Goal: Information Seeking & Learning: Compare options

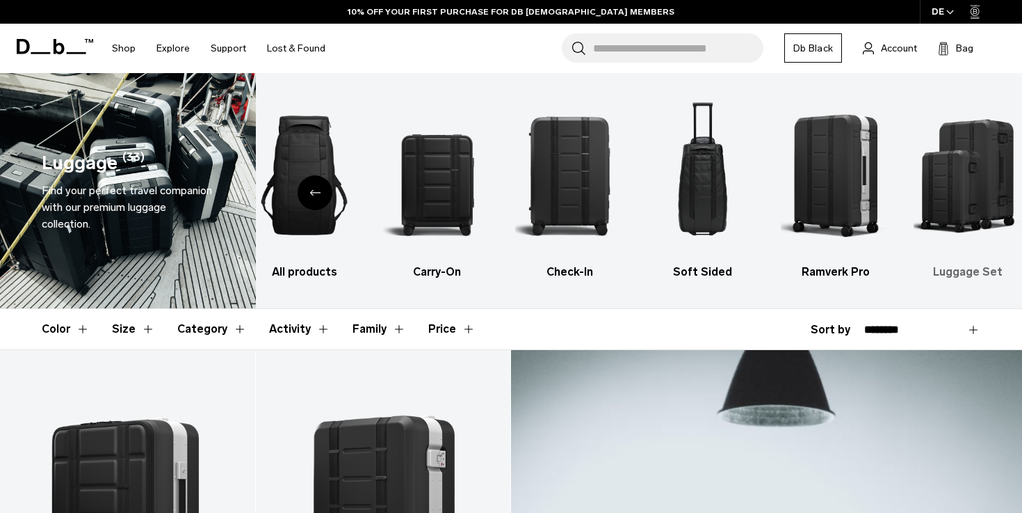
click at [972, 154] on img "6 / 6" at bounding box center [969, 175] width 108 height 163
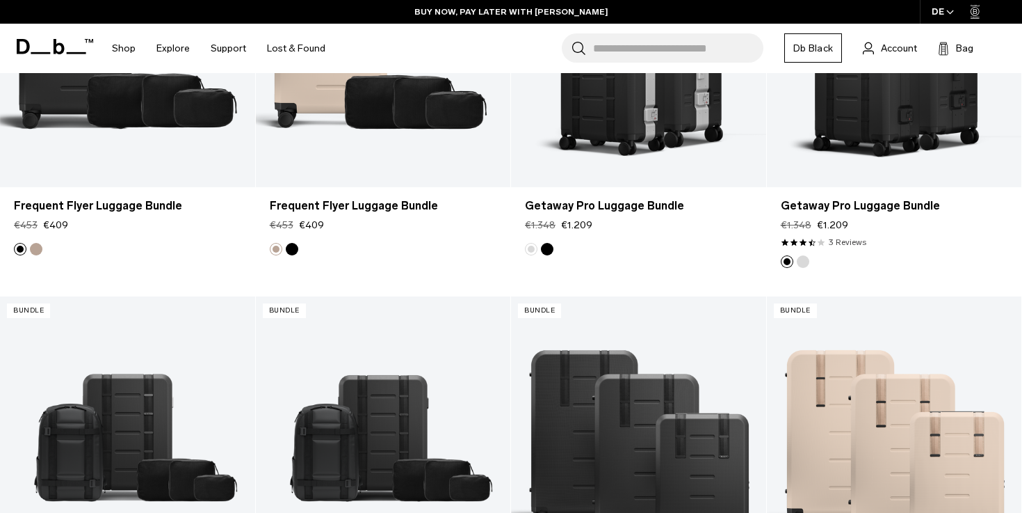
scroll to position [248, 0]
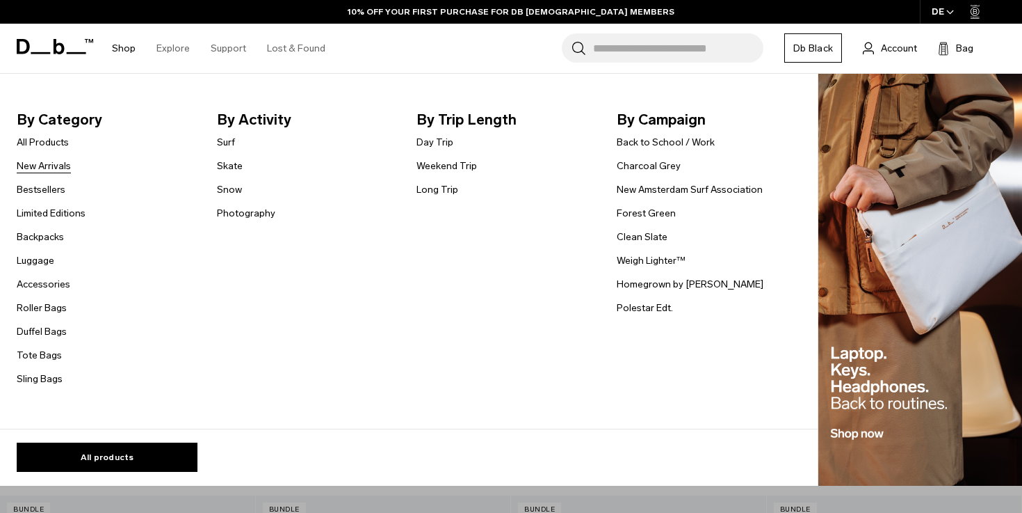
click at [51, 163] on link "New Arrivals" at bounding box center [44, 166] width 54 height 15
click at [48, 237] on link "Backpacks" at bounding box center [40, 237] width 47 height 15
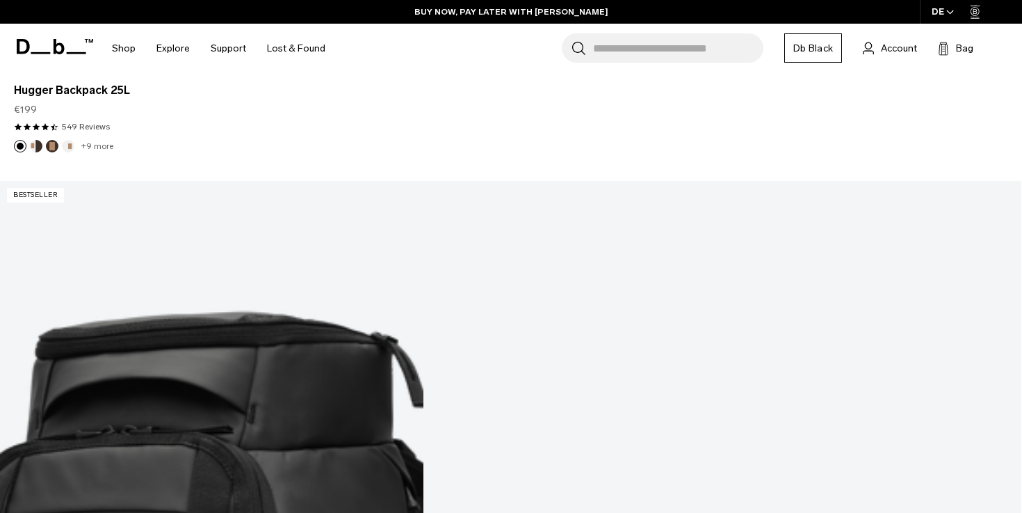
scroll to position [1415, 0]
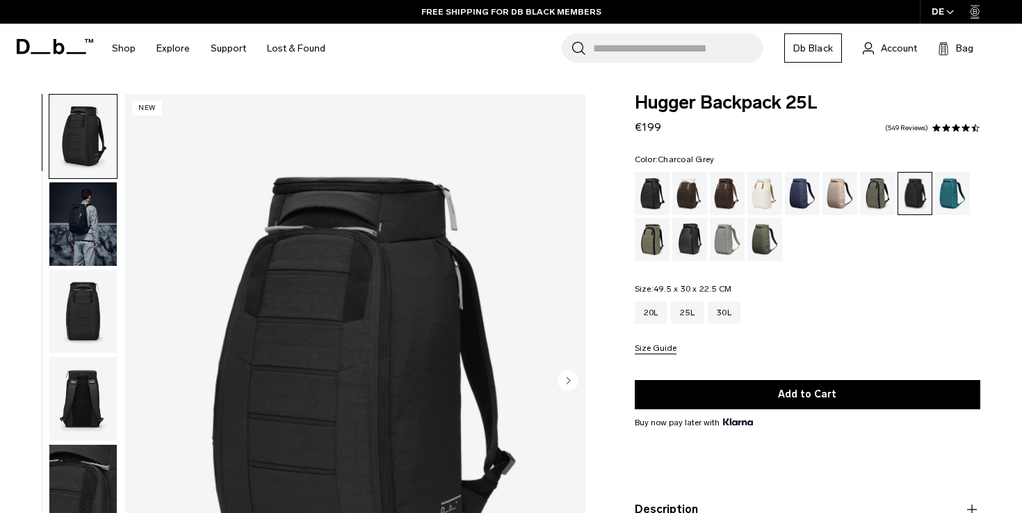
click at [96, 228] on img "button" at bounding box center [82, 223] width 67 height 83
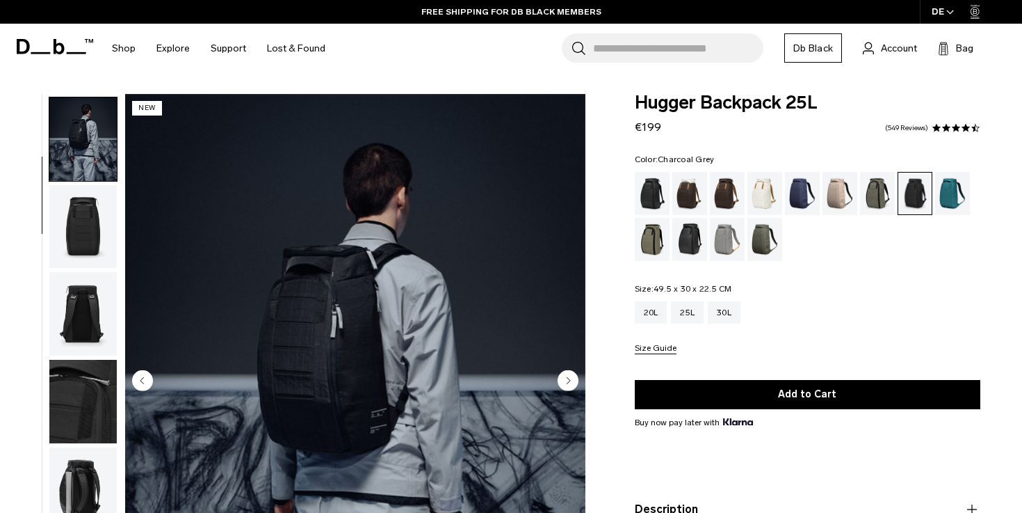
scroll to position [88, 0]
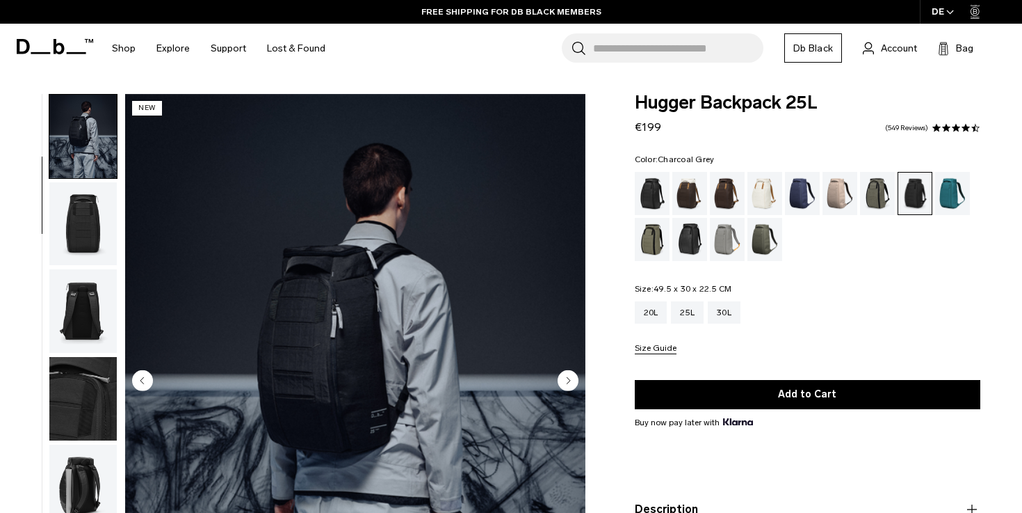
click at [565, 369] on img "2 / 9" at bounding box center [355, 381] width 460 height 575
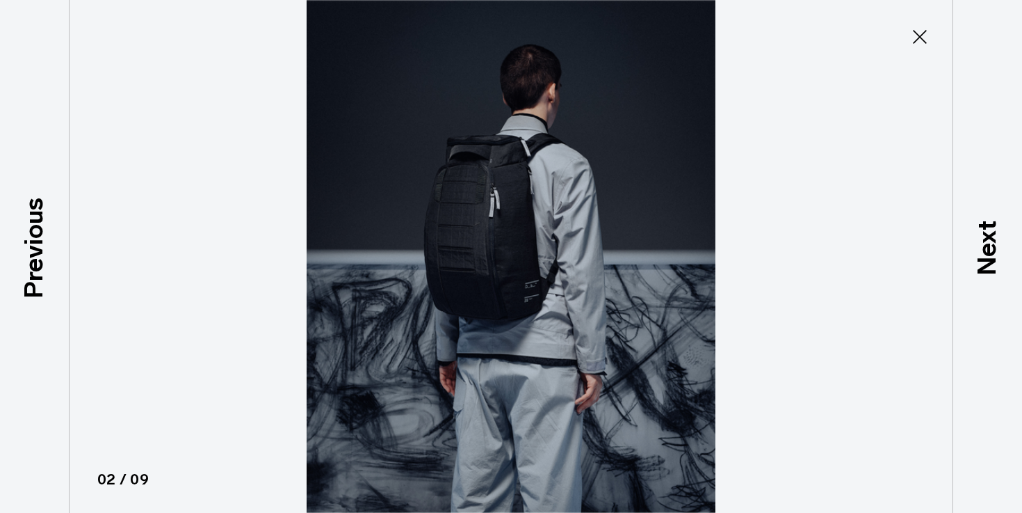
click at [565, 369] on img at bounding box center [511, 256] width 626 height 513
click at [749, 298] on img at bounding box center [511, 256] width 626 height 513
click at [922, 42] on icon at bounding box center [920, 37] width 22 height 22
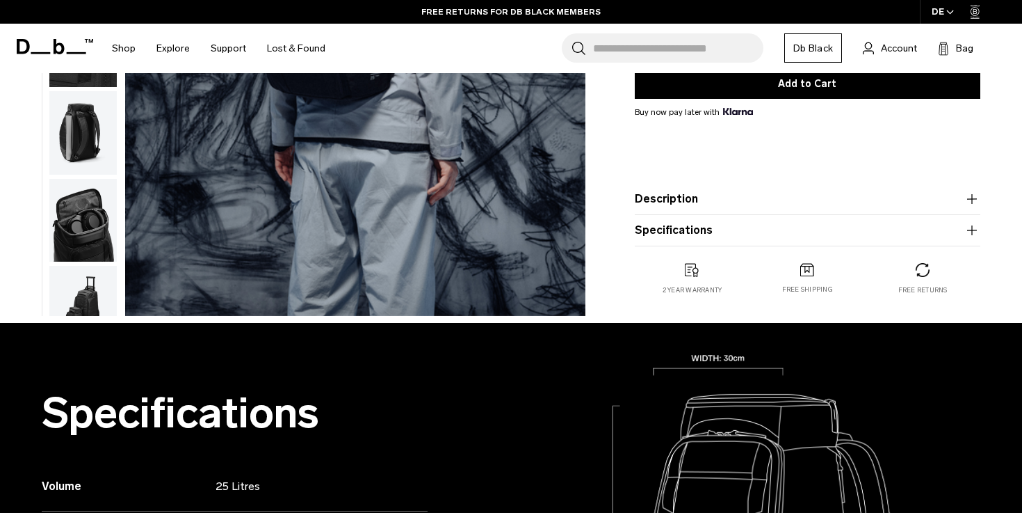
scroll to position [209, 0]
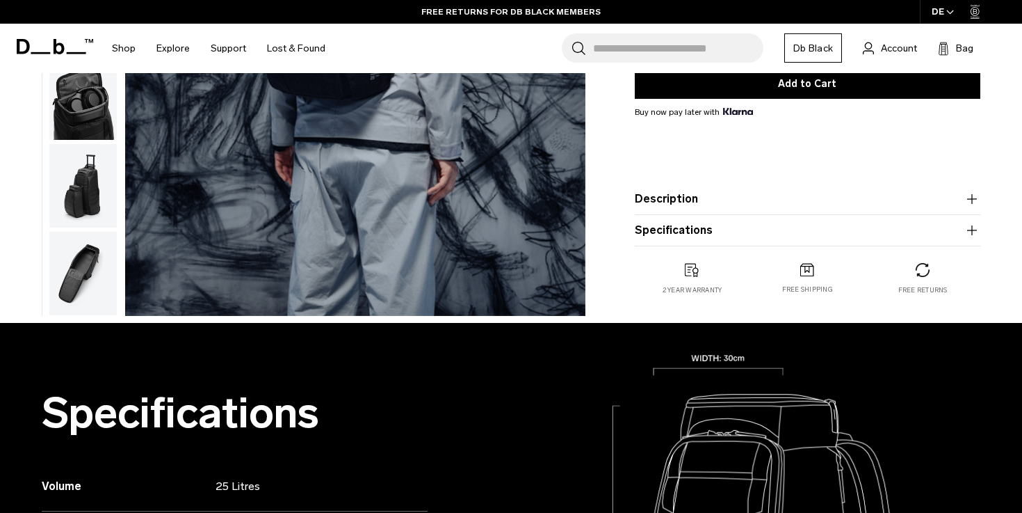
click at [94, 283] on img "button" at bounding box center [82, 273] width 67 height 83
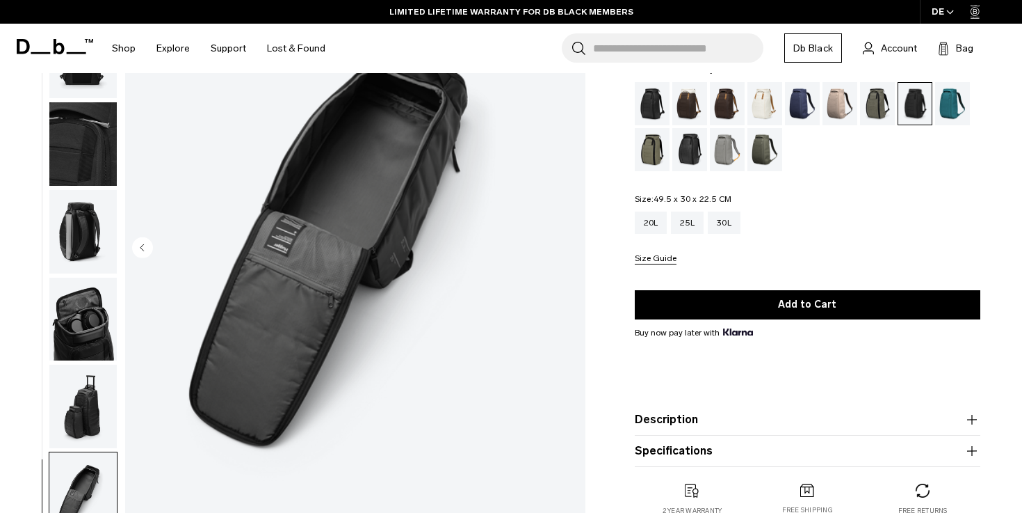
scroll to position [0, 0]
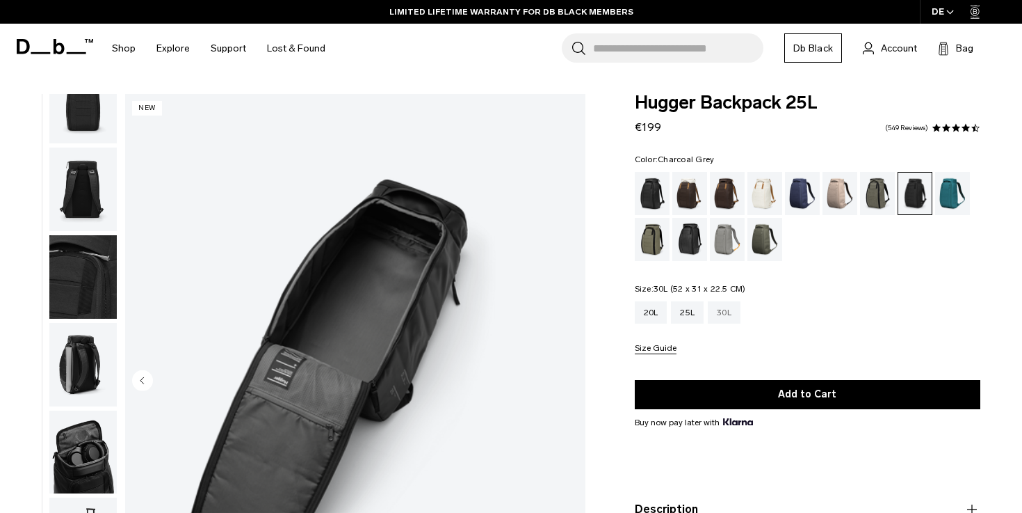
click at [730, 314] on div "30L" at bounding box center [724, 312] width 33 height 22
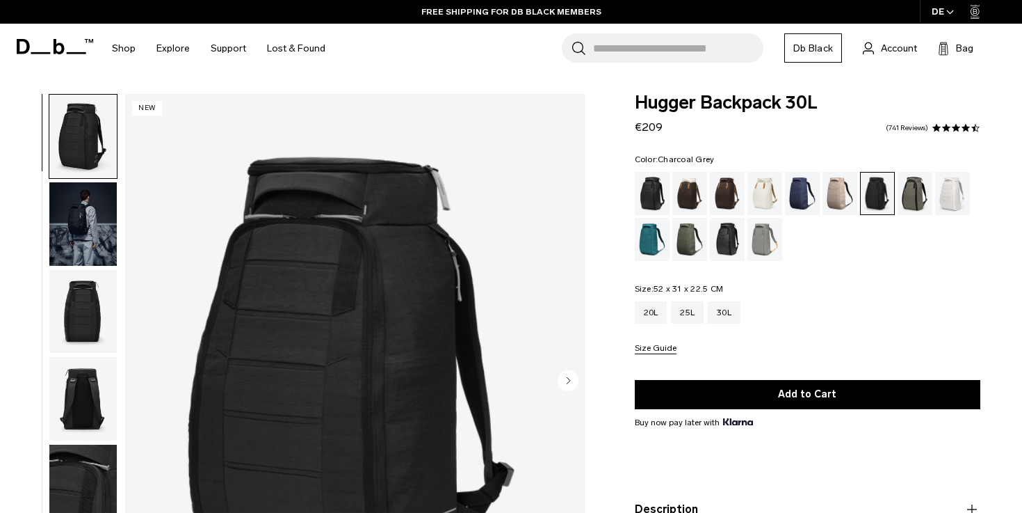
click at [110, 229] on img "button" at bounding box center [82, 223] width 67 height 83
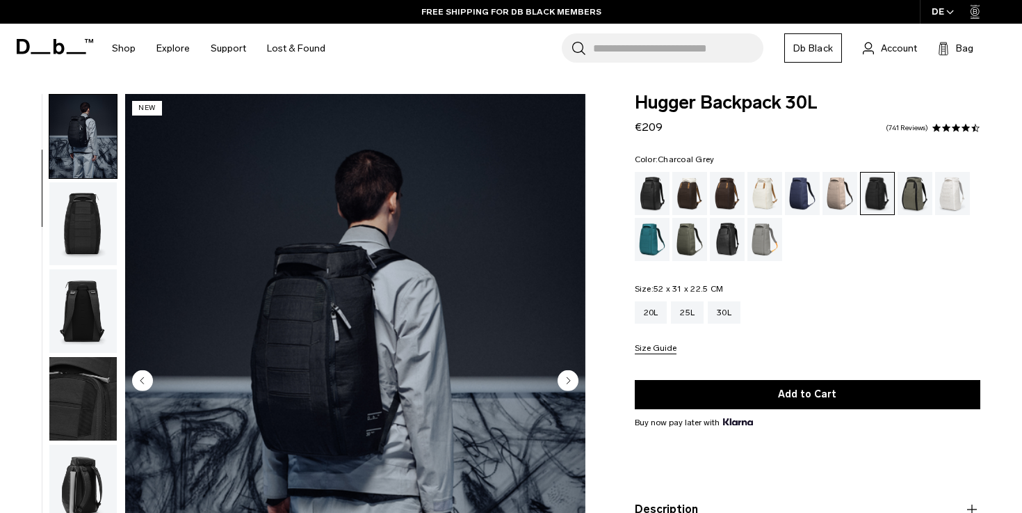
click at [110, 229] on img "button" at bounding box center [82, 223] width 67 height 83
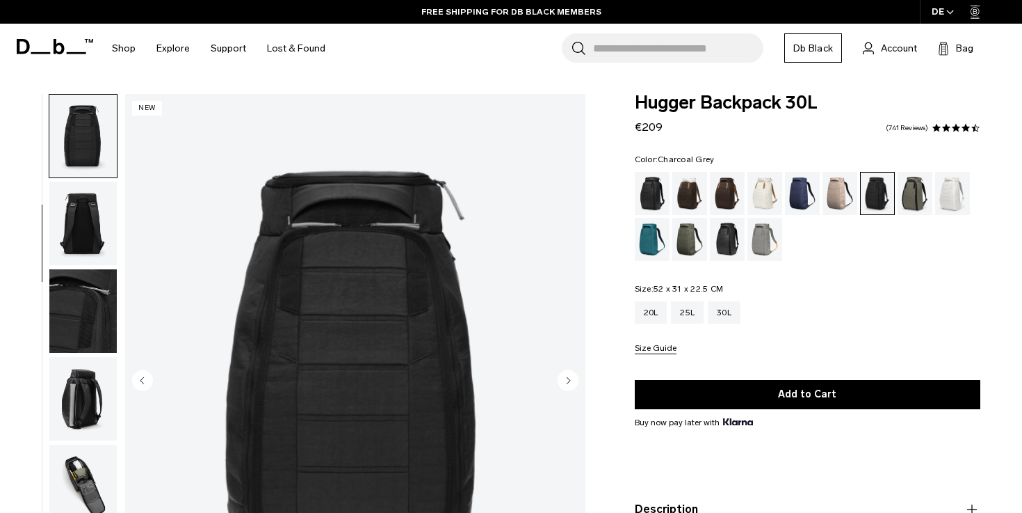
click at [110, 229] on img "button" at bounding box center [82, 223] width 67 height 83
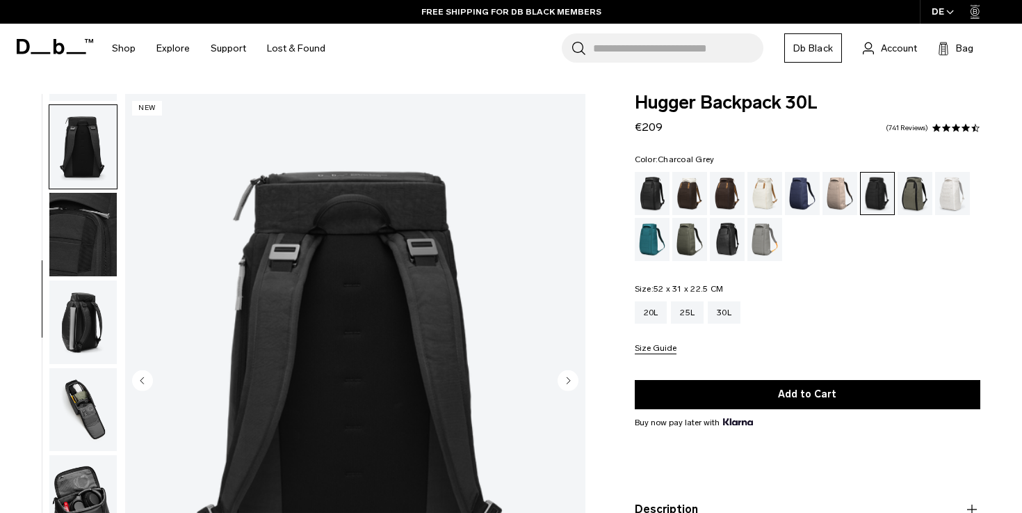
scroll to position [262, 0]
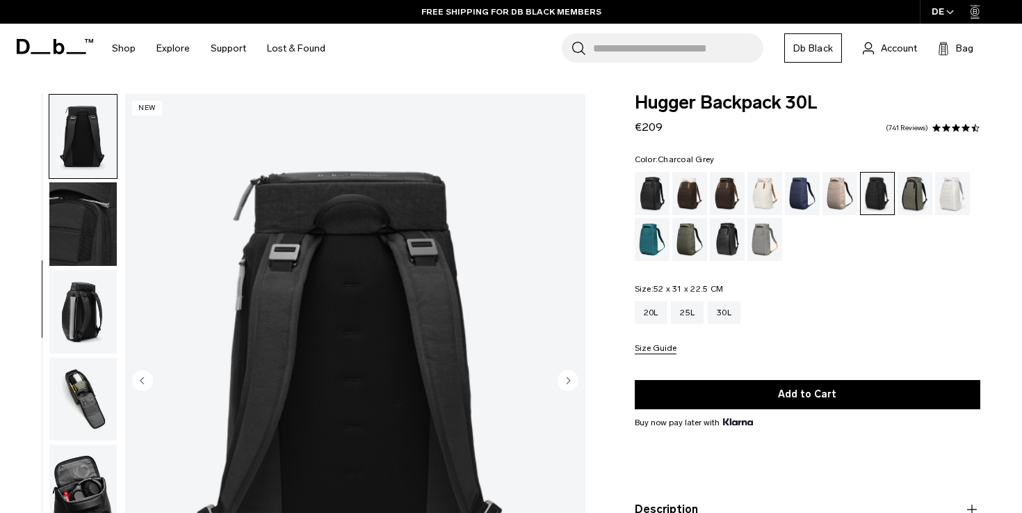
click at [110, 229] on img "button" at bounding box center [82, 223] width 67 height 83
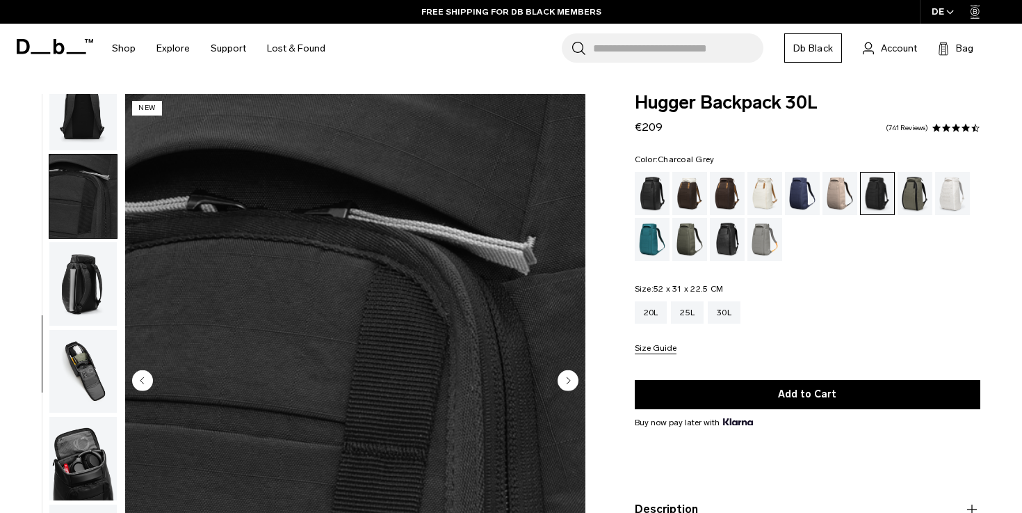
scroll to position [297, 0]
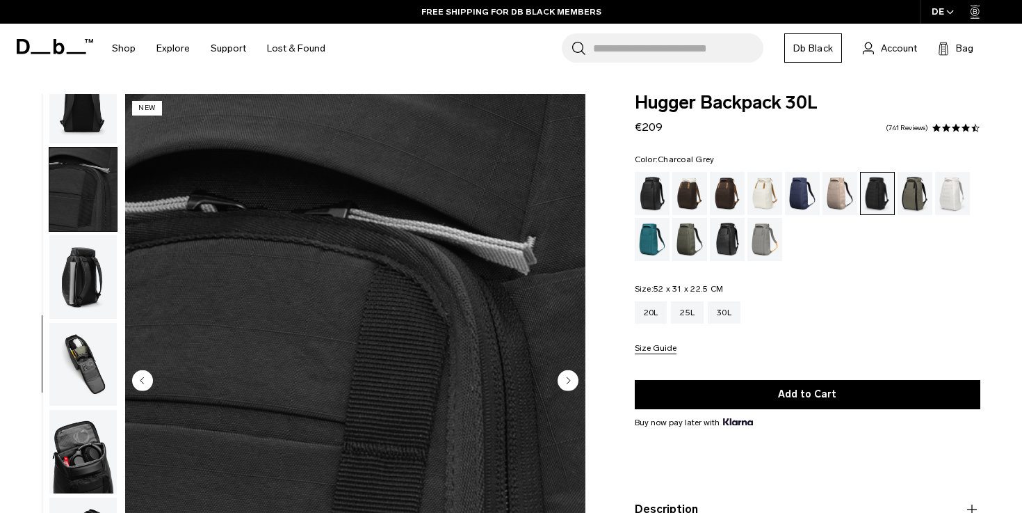
click at [110, 229] on img "button" at bounding box center [82, 188] width 67 height 83
click at [91, 278] on img "button" at bounding box center [82, 276] width 67 height 83
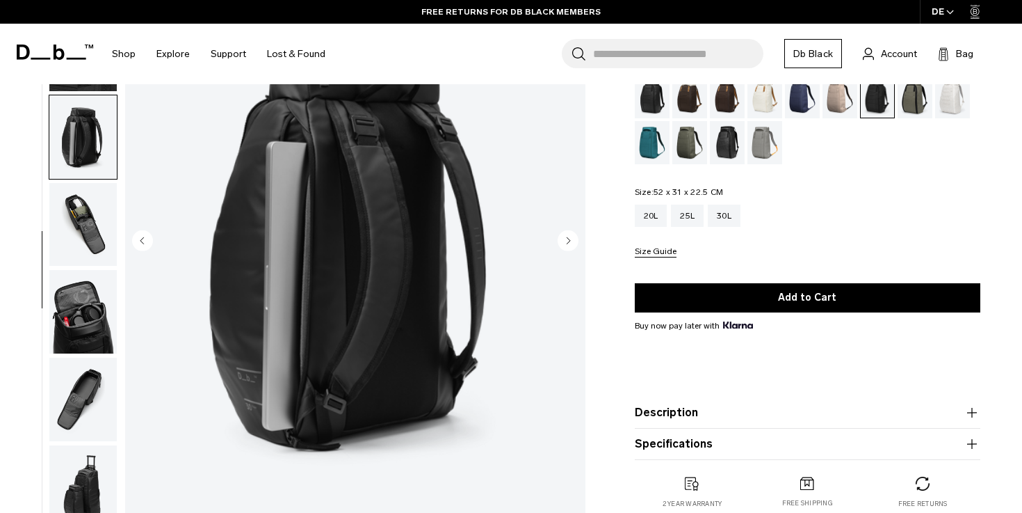
scroll to position [139, 0]
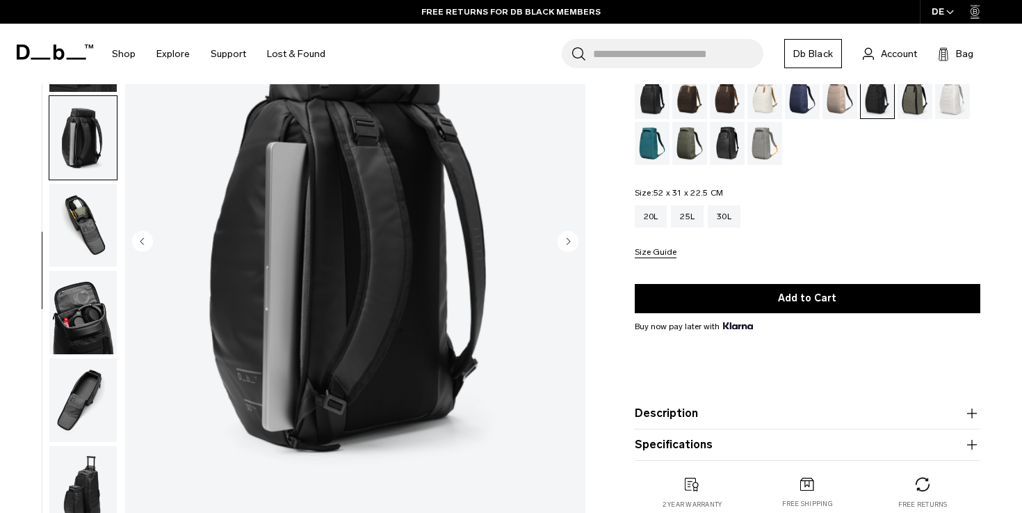
click at [92, 238] on img "button" at bounding box center [82, 225] width 67 height 83
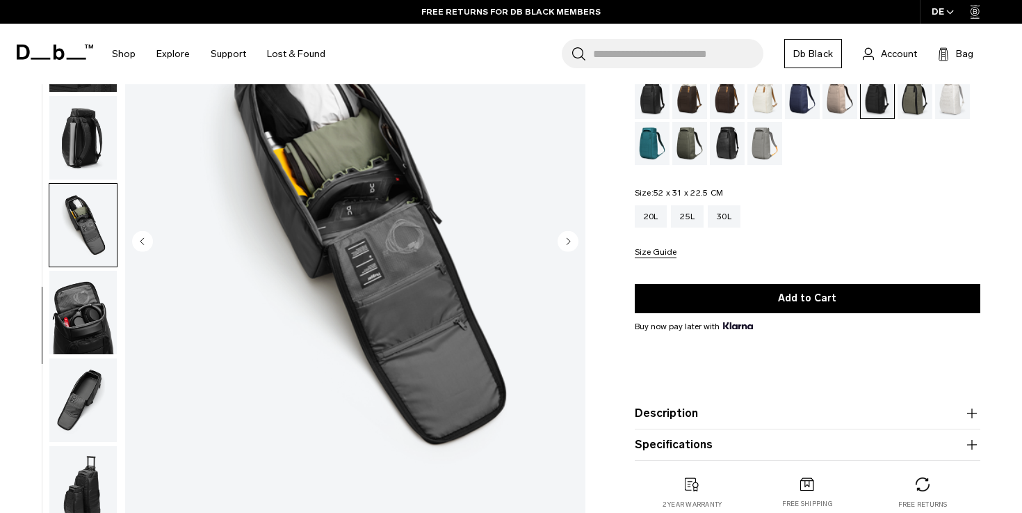
click at [92, 311] on img "button" at bounding box center [82, 312] width 67 height 83
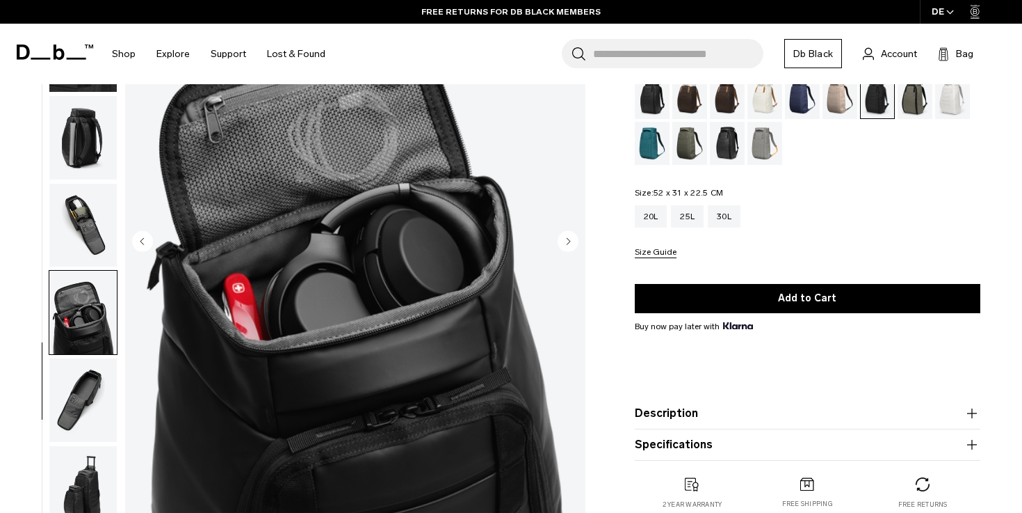
click at [83, 413] on img "button" at bounding box center [82, 399] width 67 height 83
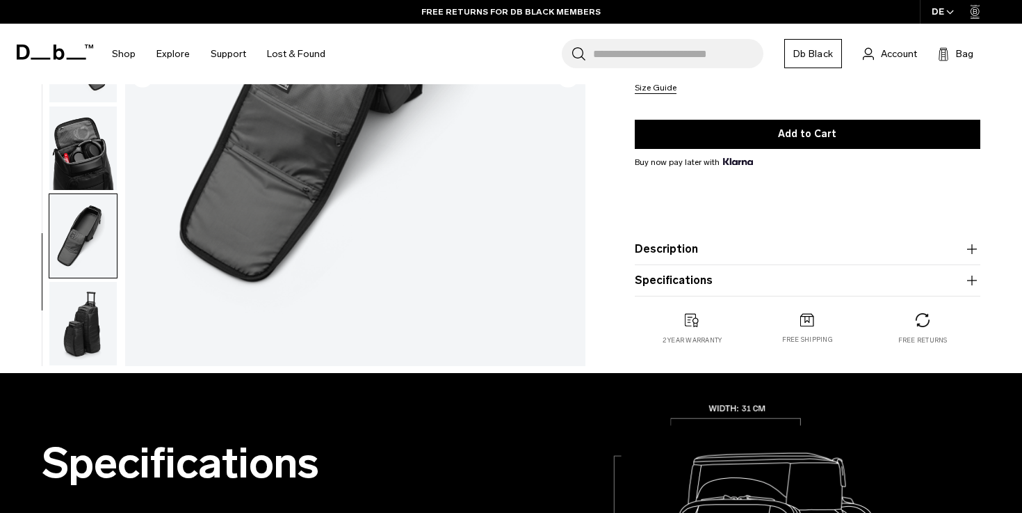
scroll to position [317, 0]
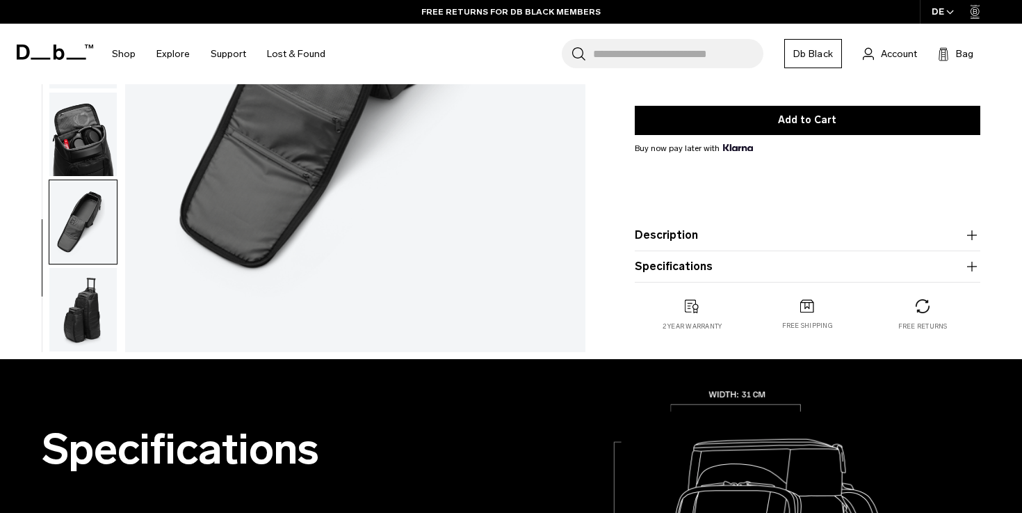
click at [93, 328] on img "button" at bounding box center [82, 309] width 67 height 83
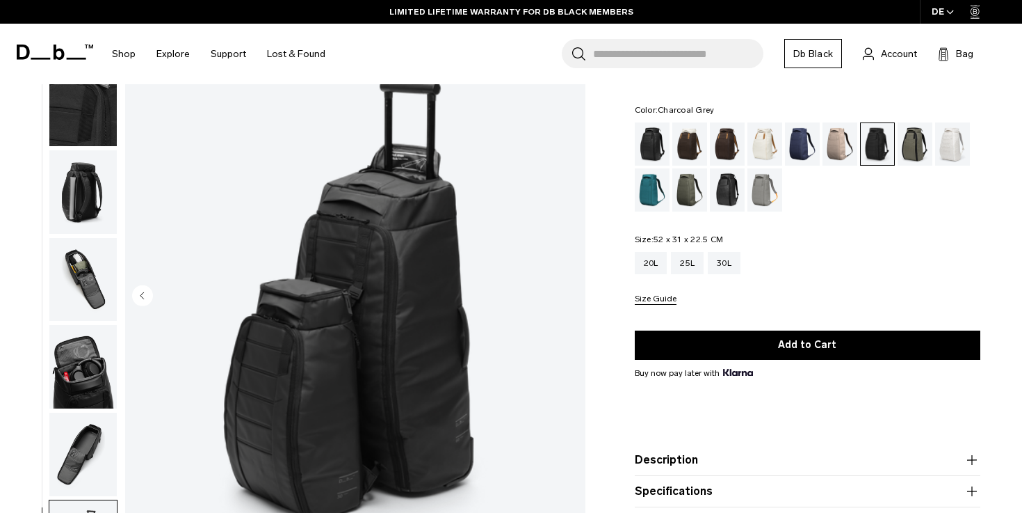
scroll to position [0, 0]
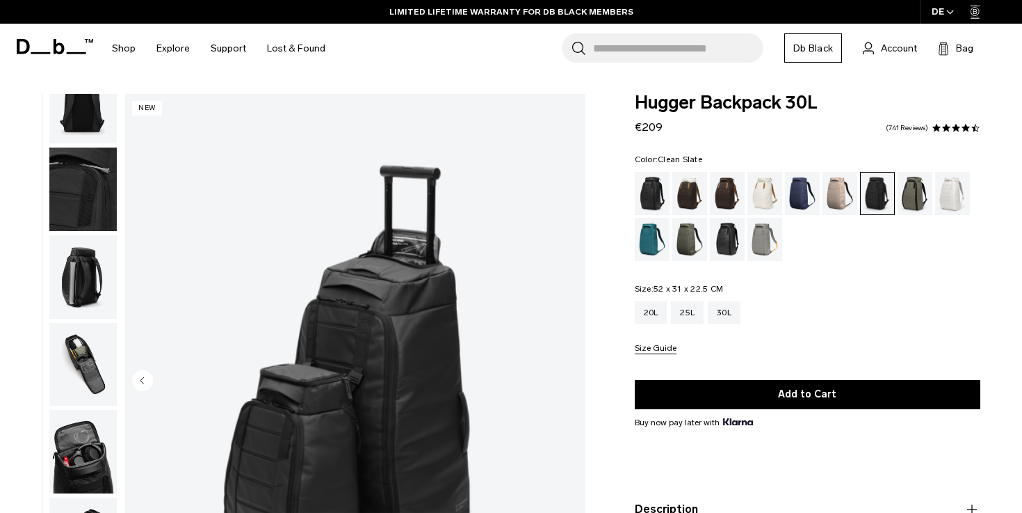
click at [947, 200] on div "Clean Slate" at bounding box center [952, 193] width 35 height 43
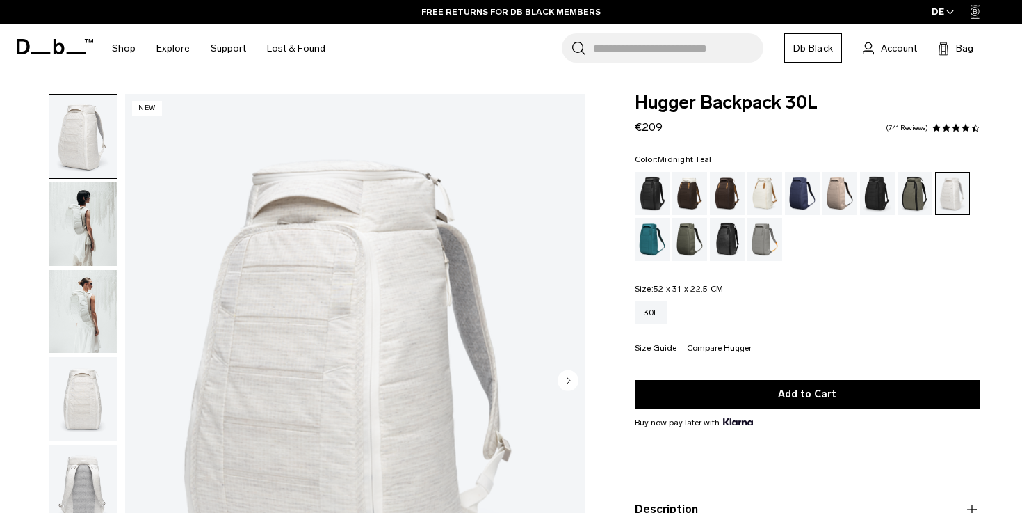
click at [654, 235] on div "Midnight Teal" at bounding box center [652, 239] width 35 height 43
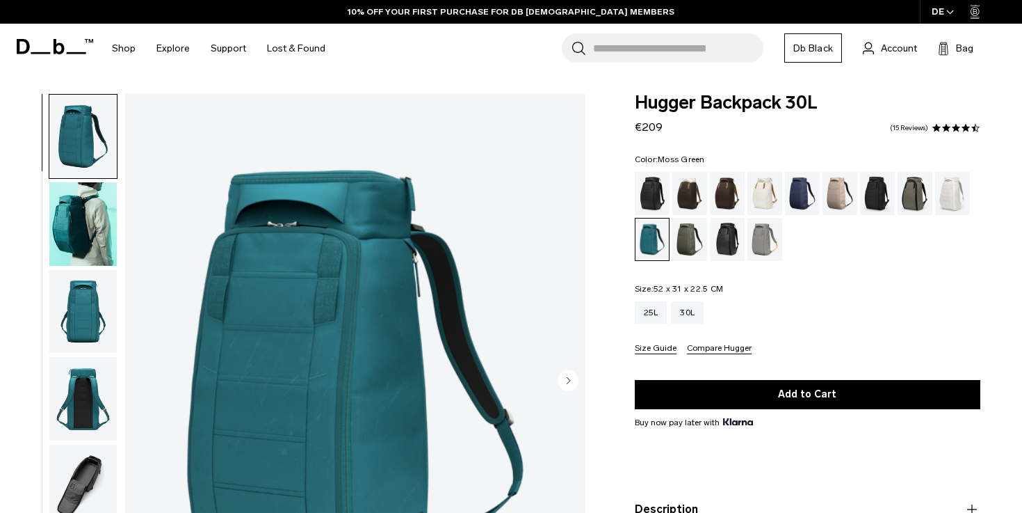
click at [692, 243] on div "Moss Green" at bounding box center [690, 239] width 35 height 43
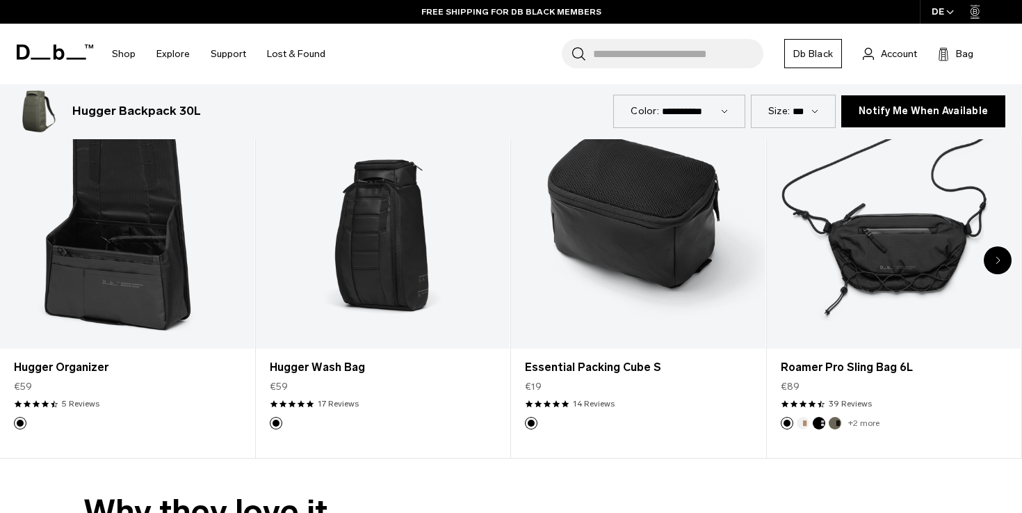
scroll to position [3535, 0]
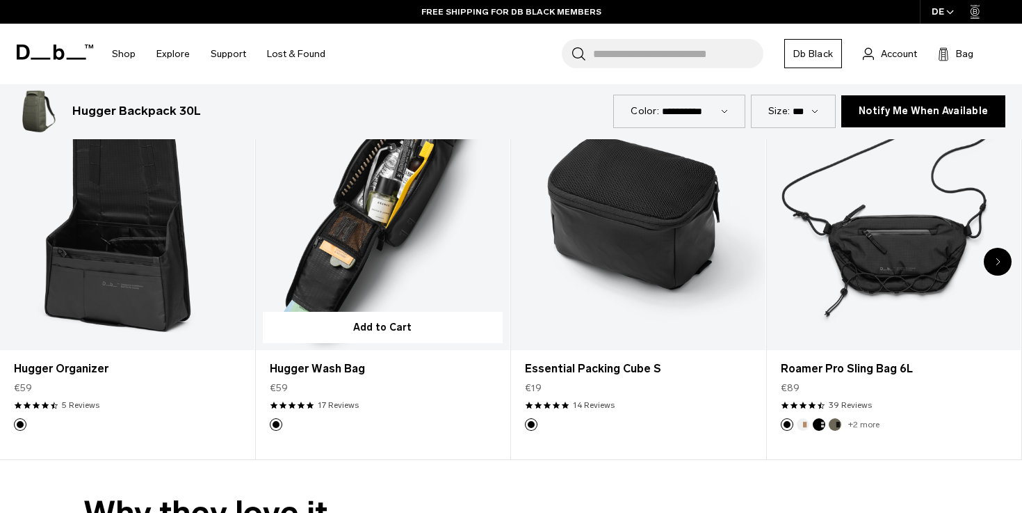
click at [416, 239] on link "Hugger Wash Bag" at bounding box center [383, 208] width 255 height 282
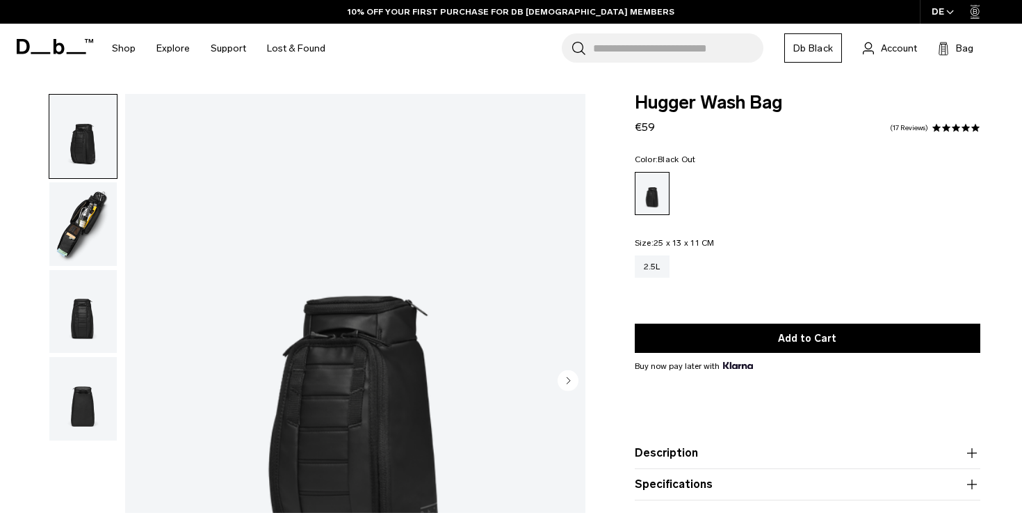
click at [93, 211] on img "button" at bounding box center [82, 223] width 67 height 83
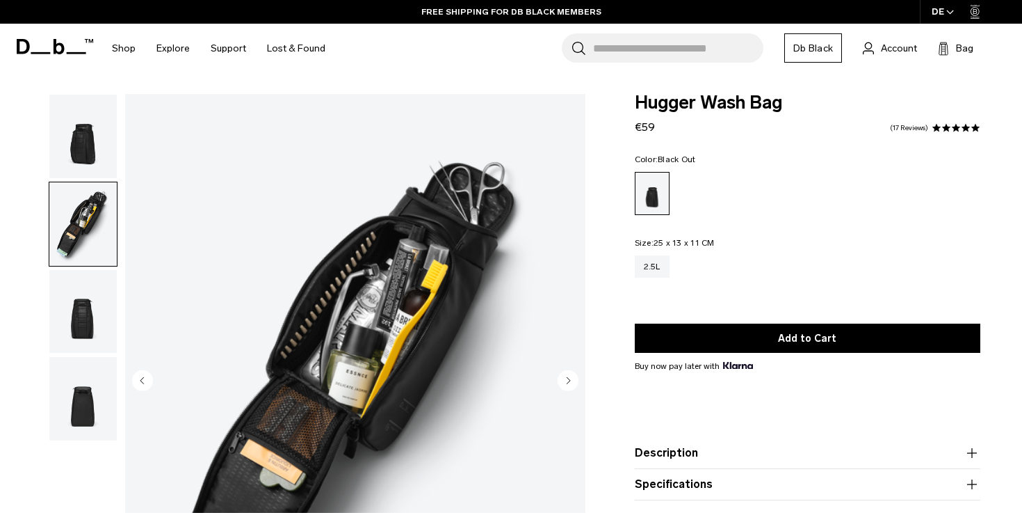
click at [92, 317] on img "button" at bounding box center [82, 311] width 67 height 83
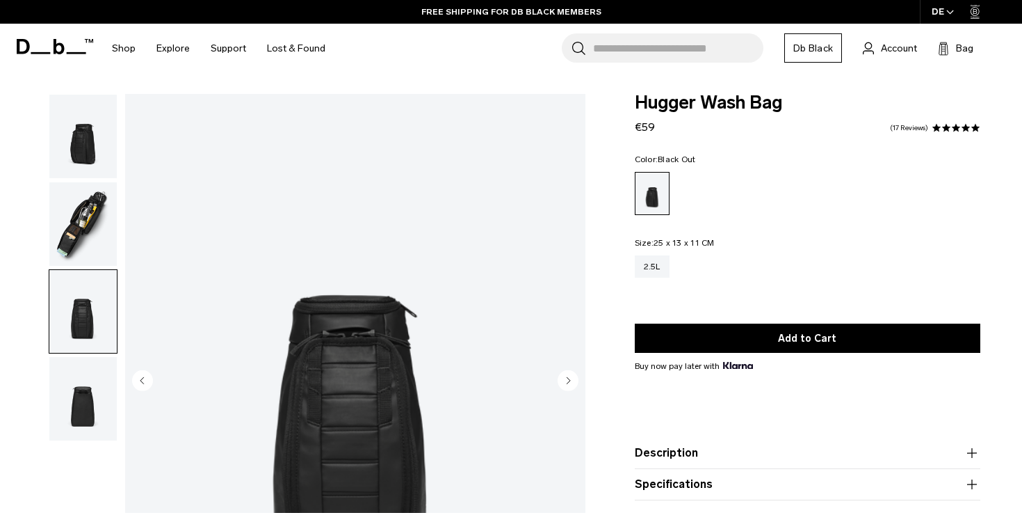
scroll to position [174, 0]
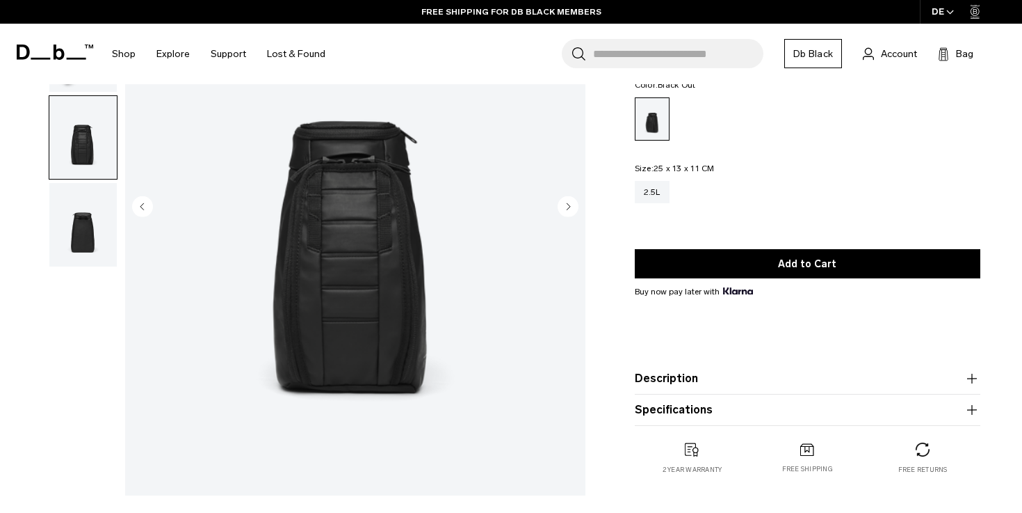
click at [83, 232] on img "button" at bounding box center [82, 224] width 67 height 83
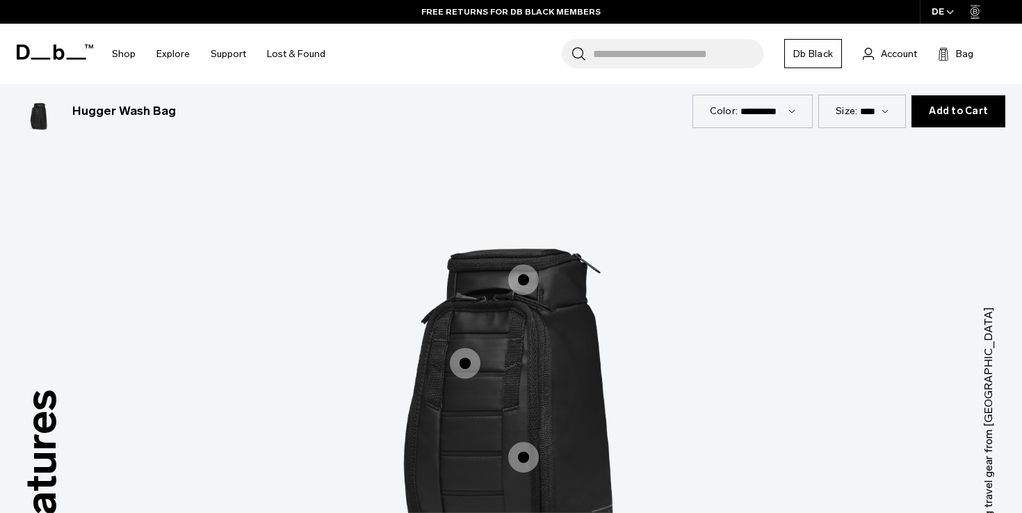
scroll to position [1577, 0]
click at [520, 287] on span "1 / 3" at bounding box center [523, 281] width 31 height 31
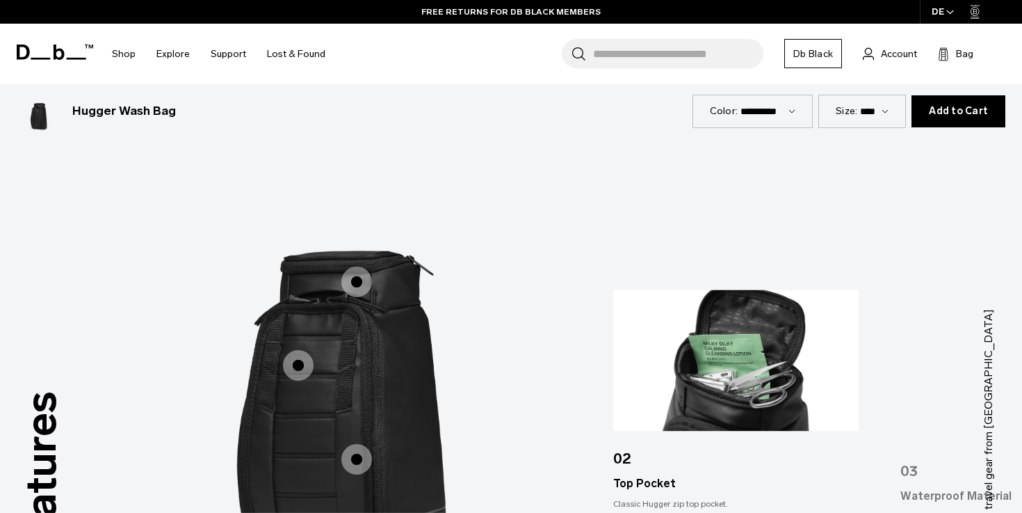
scroll to position [1748, 0]
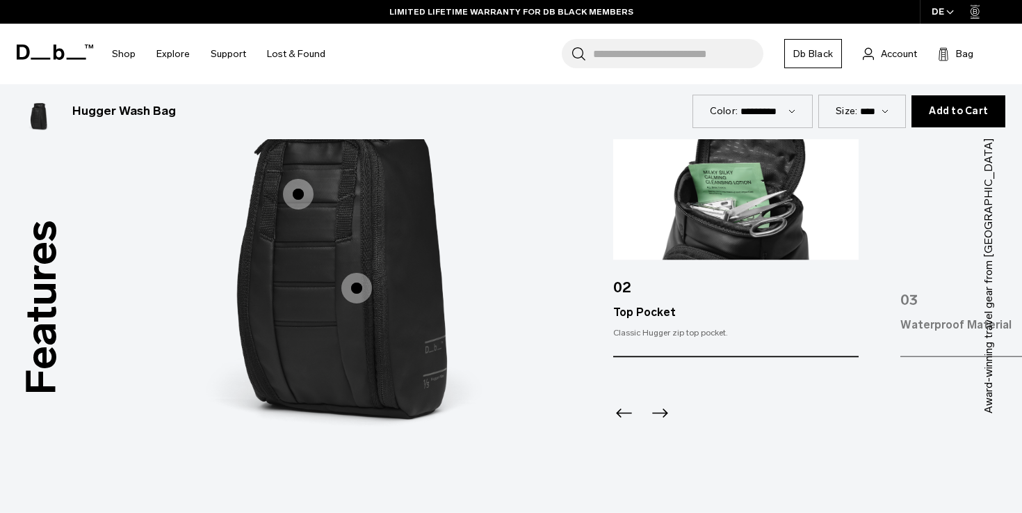
click at [364, 283] on span "1 / 3" at bounding box center [356, 288] width 31 height 31
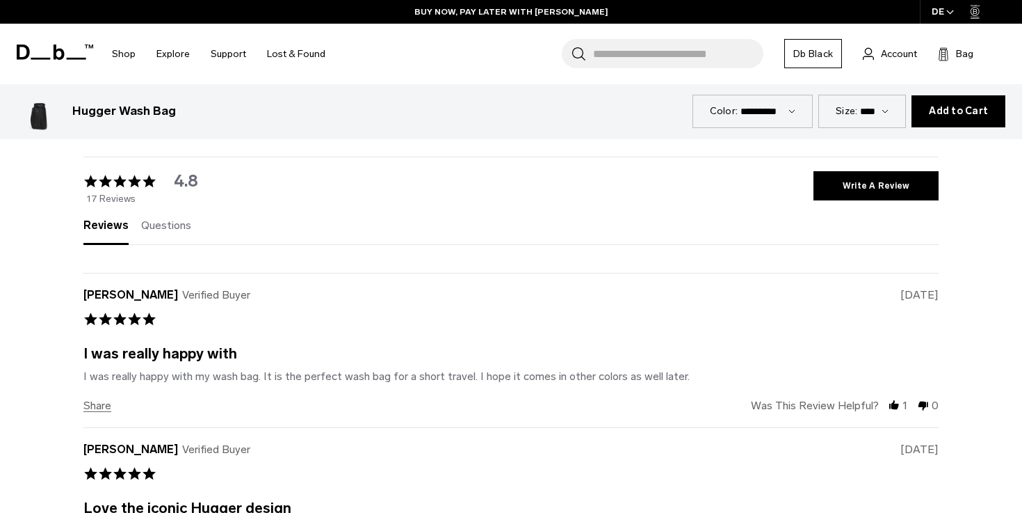
scroll to position [3338, 0]
